Goal: Information Seeking & Learning: Find specific page/section

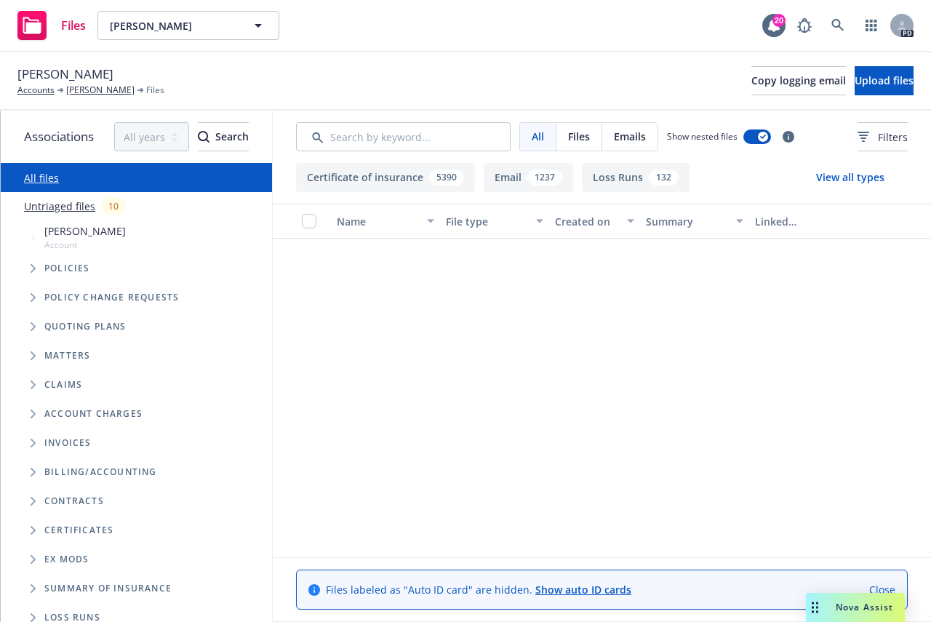
scroll to position [4654, 0]
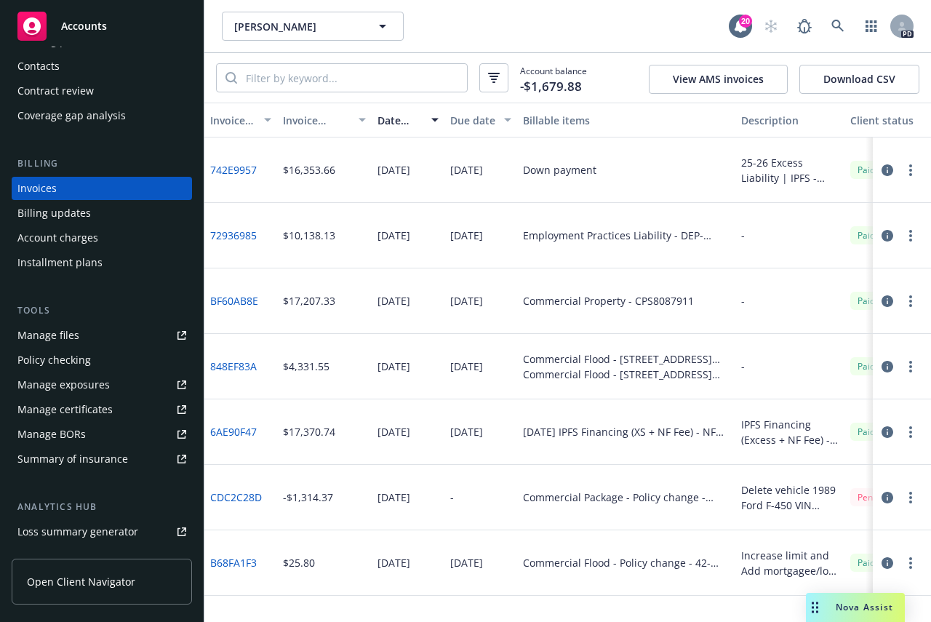
click at [228, 167] on link "742E9957" at bounding box center [233, 169] width 47 height 15
click at [92, 24] on span "Accounts" at bounding box center [84, 26] width 46 height 12
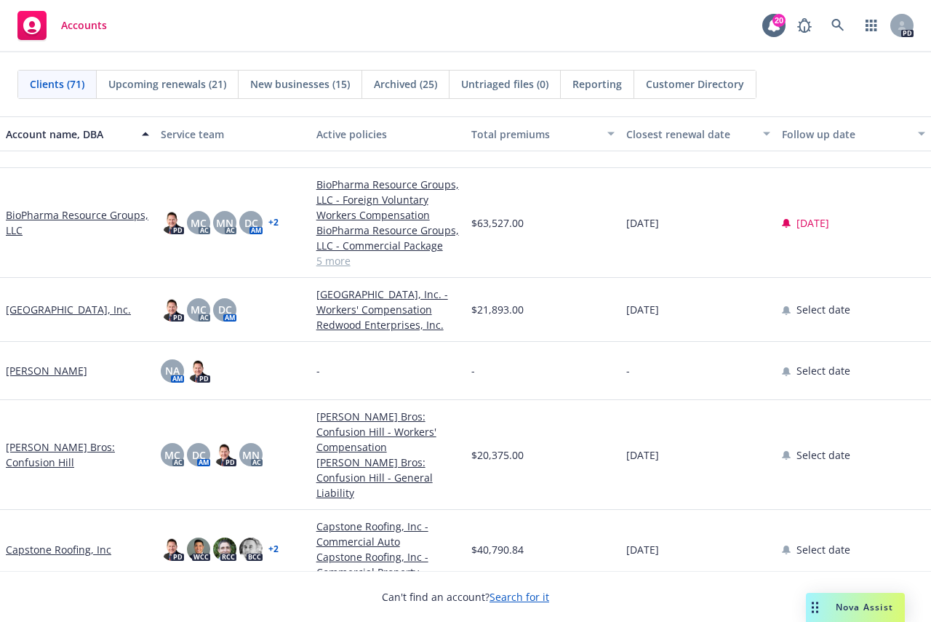
scroll to position [509, 0]
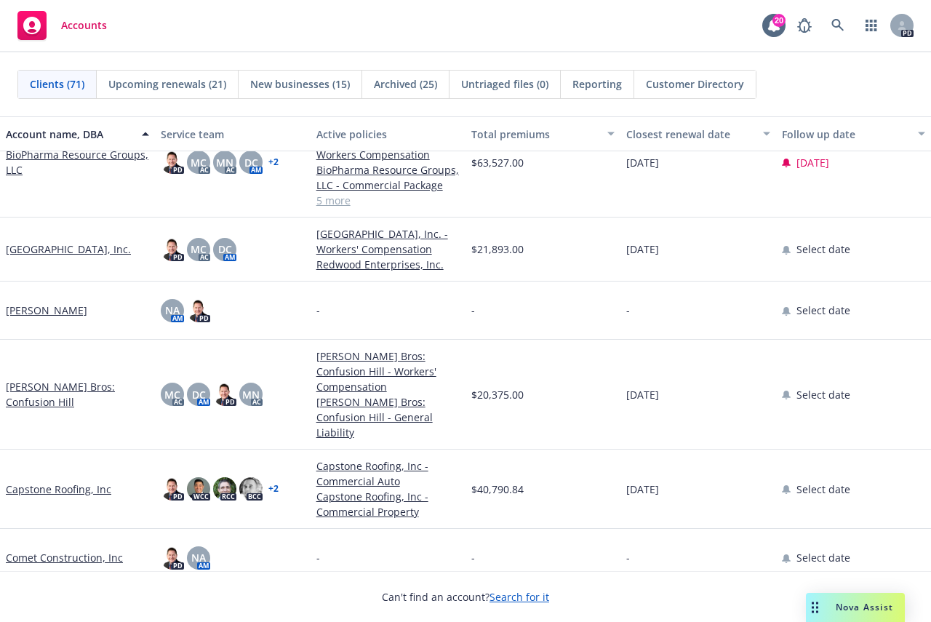
click at [52, 481] on link "Capstone Roofing, Inc" at bounding box center [58, 488] width 105 height 15
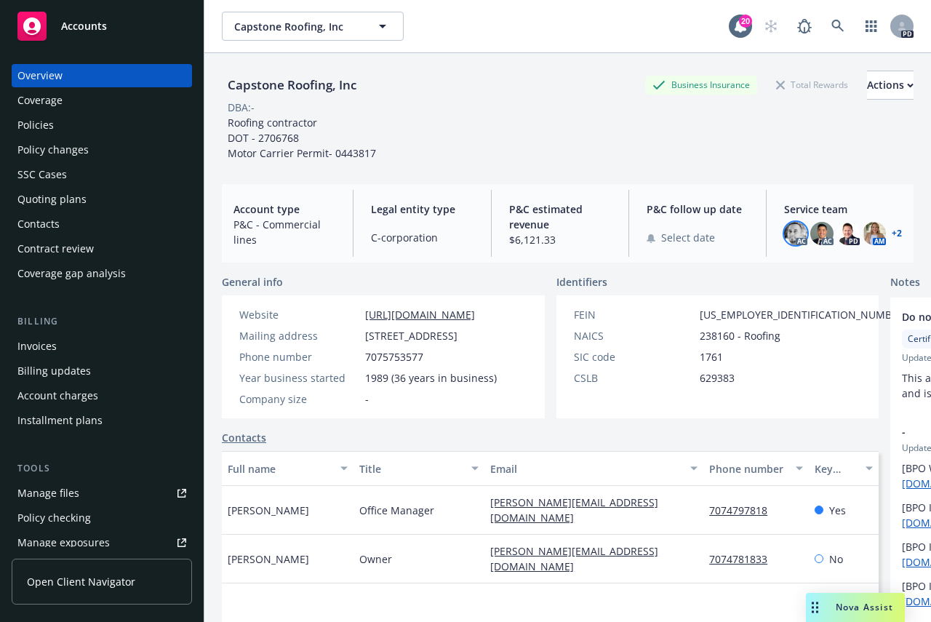
click at [784, 231] on img at bounding box center [795, 233] width 23 height 23
click at [892, 233] on link "+ 2" at bounding box center [897, 233] width 10 height 9
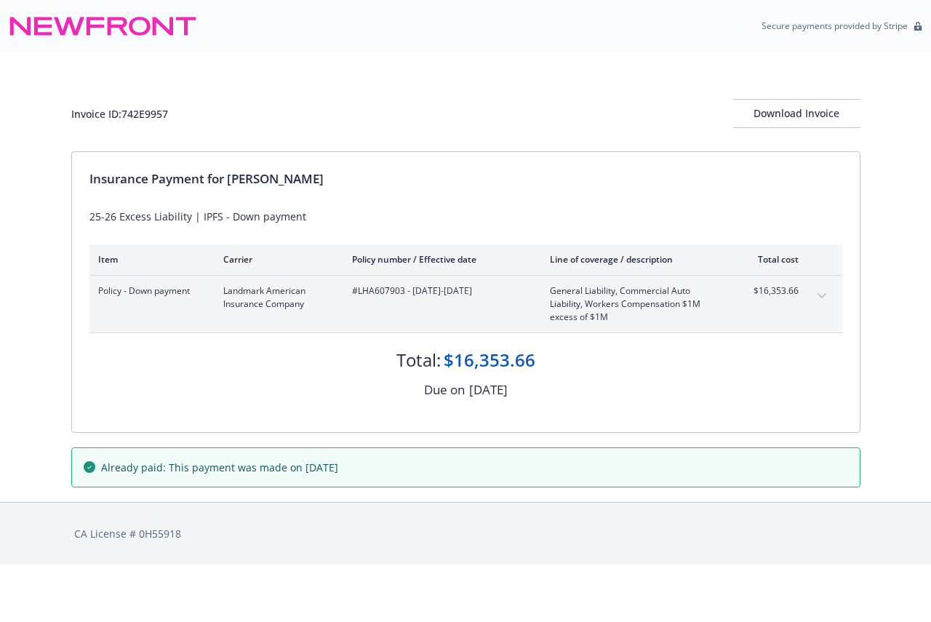
click at [825, 295] on icon "expand content" at bounding box center [821, 295] width 9 height 5
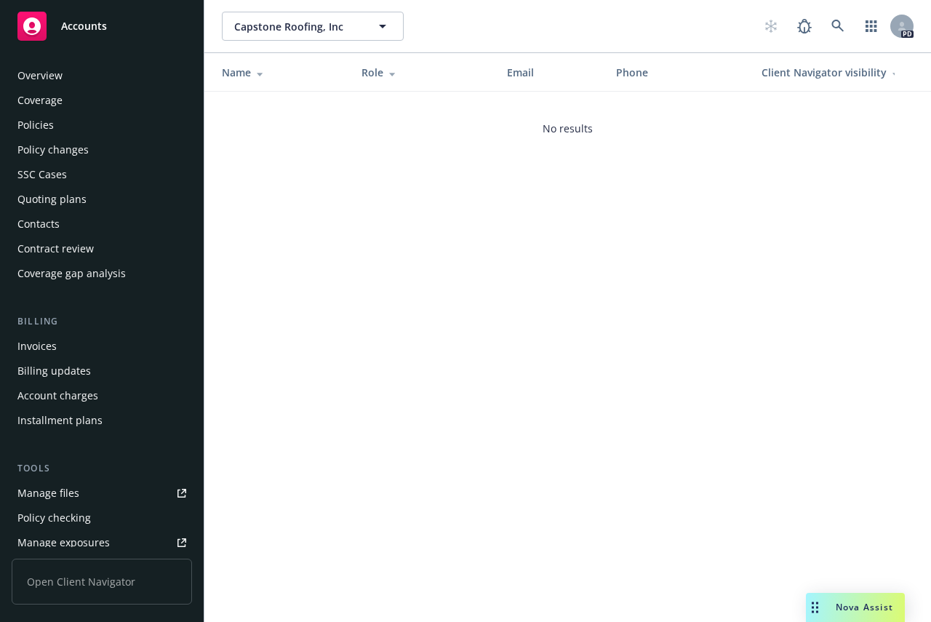
scroll to position [326, 0]
